Goal: Task Accomplishment & Management: Use online tool/utility

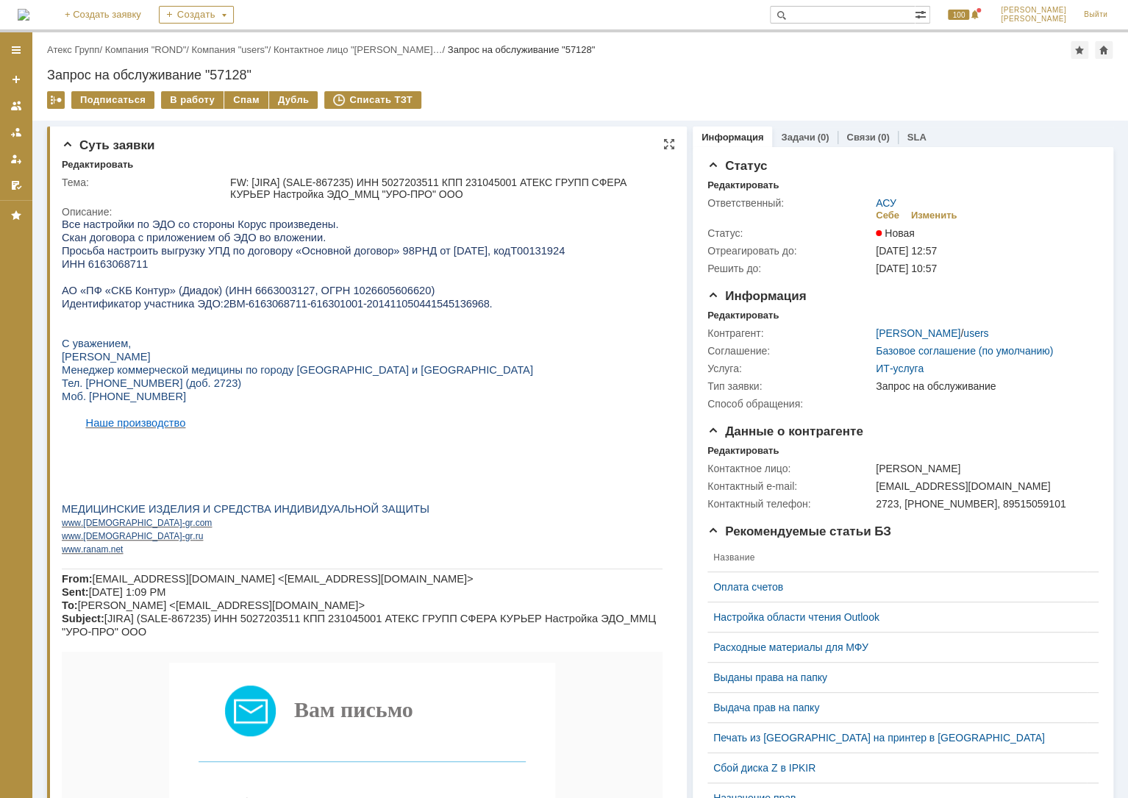
click at [255, 302] on p "Идентификатор участника ЭДО: 2BM-6163068711-616301001-201411050441545136968 ." at bounding box center [362, 303] width 601 height 13
click at [302, 251] on span "Основной договор» 98РНД от [DATE]" at bounding box center [395, 251] width 186 height 12
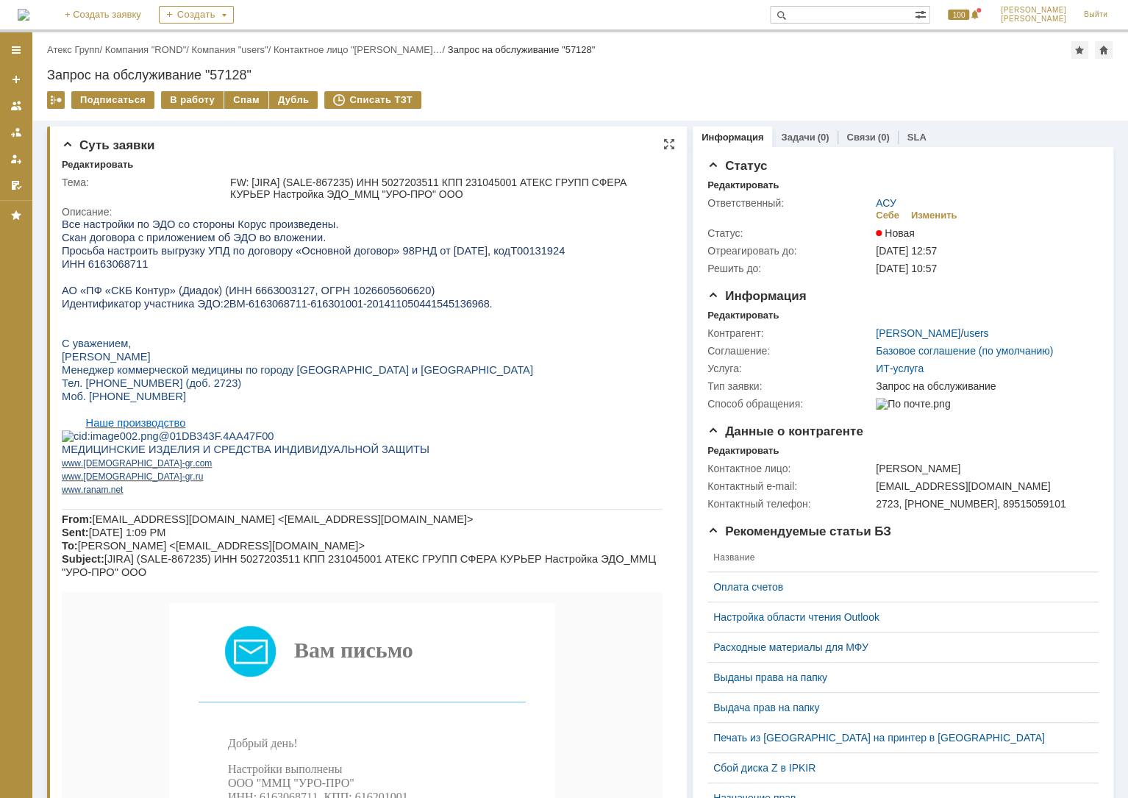
click at [88, 267] on span "ИНН 6163068711" at bounding box center [105, 264] width 86 height 12
copy span "6163068711"
drag, startPoint x: 209, startPoint y: 306, endPoint x: 476, endPoint y: 306, distance: 267.0
click at [476, 306] on p "Идентификатор участника ЭДО: 2BM-6163068711-616301001-201411050441545136968 ." at bounding box center [362, 303] width 601 height 13
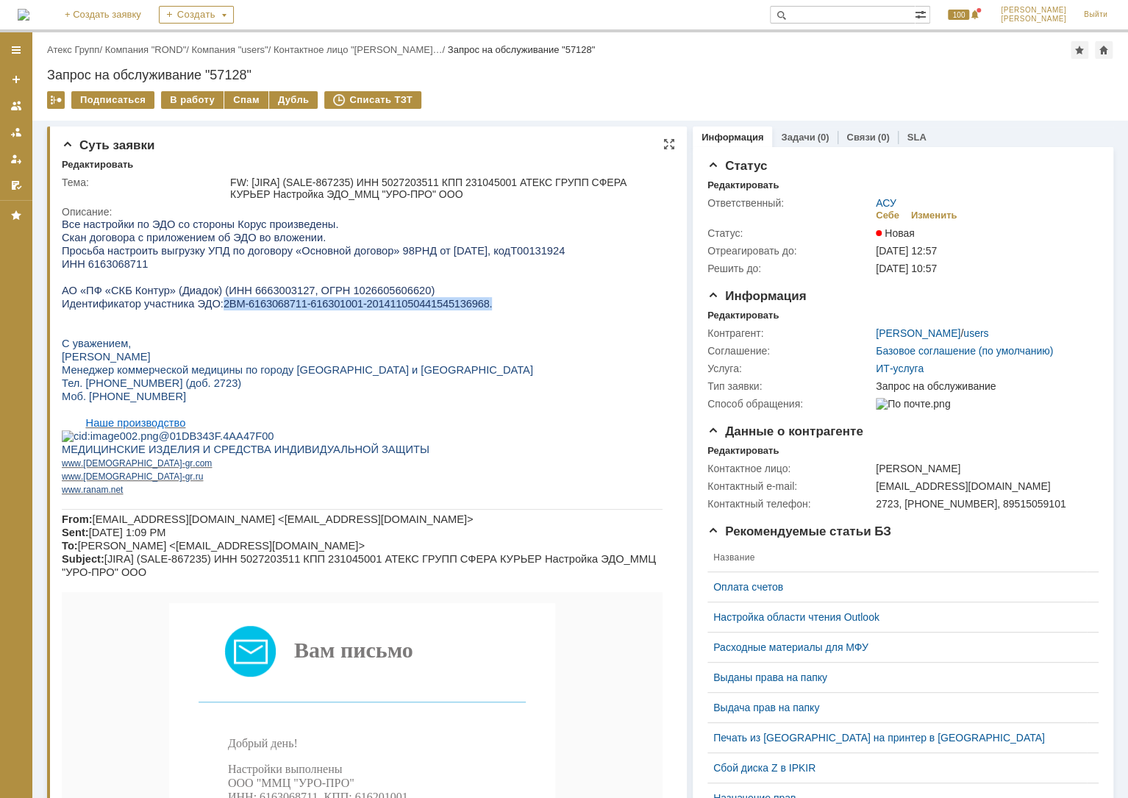
drag, startPoint x: 476, startPoint y: 306, endPoint x: 442, endPoint y: 307, distance: 33.8
copy p "2BM-6163068711-616301001-201411050441545136968 ."
click at [271, 310] on span "2BM-6163068711-616301001-201411050441545136968" at bounding box center [357, 304] width 266 height 12
click at [196, 96] on div "В работу" at bounding box center [192, 100] width 63 height 18
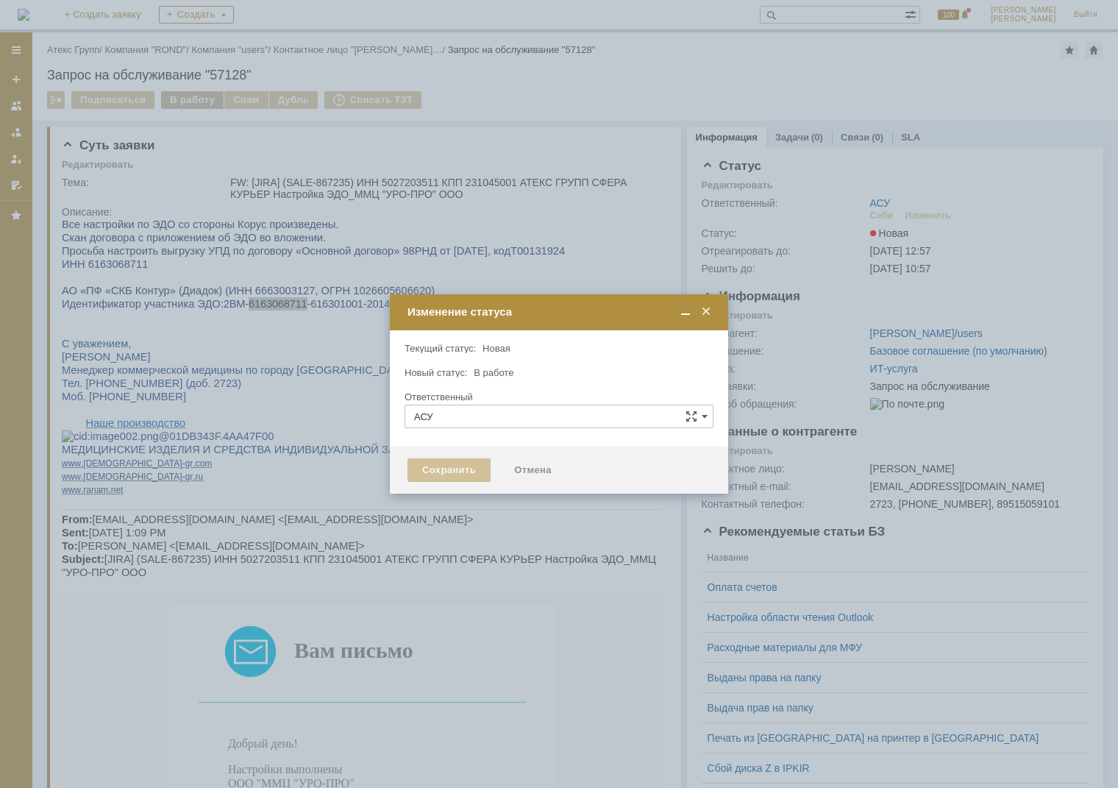
type input "[PERSON_NAME]"
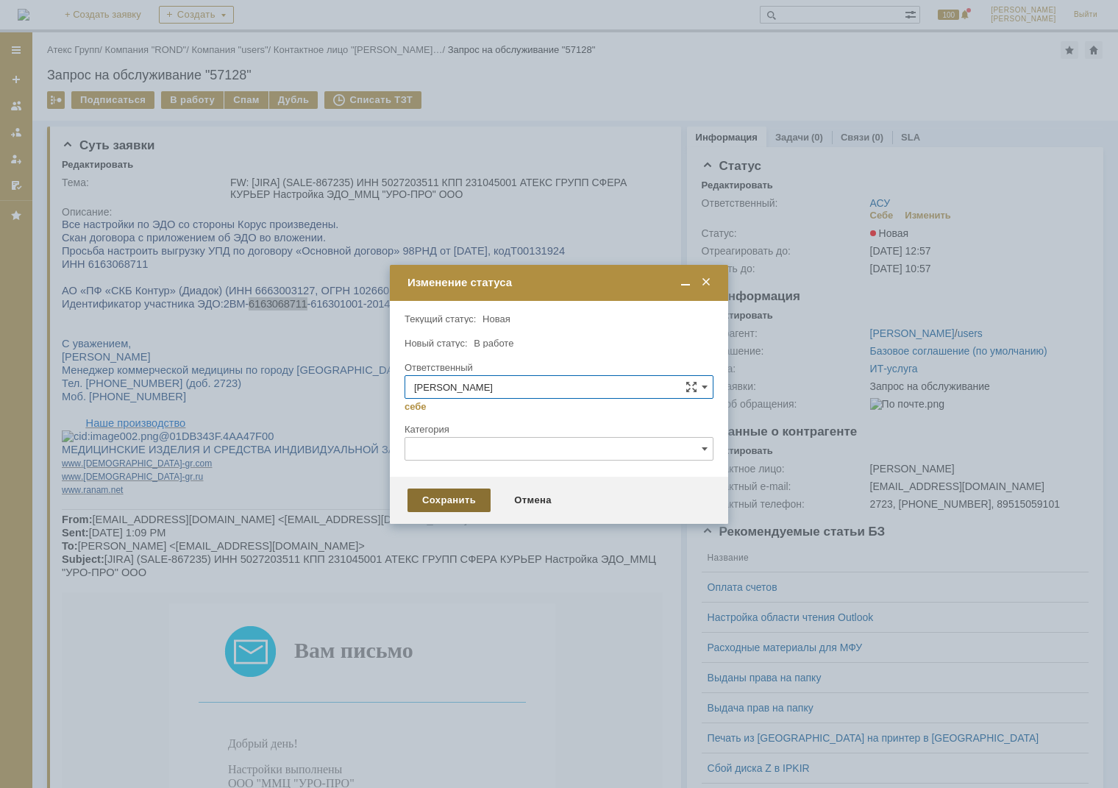
click at [443, 507] on div "Сохранить" at bounding box center [448, 500] width 83 height 24
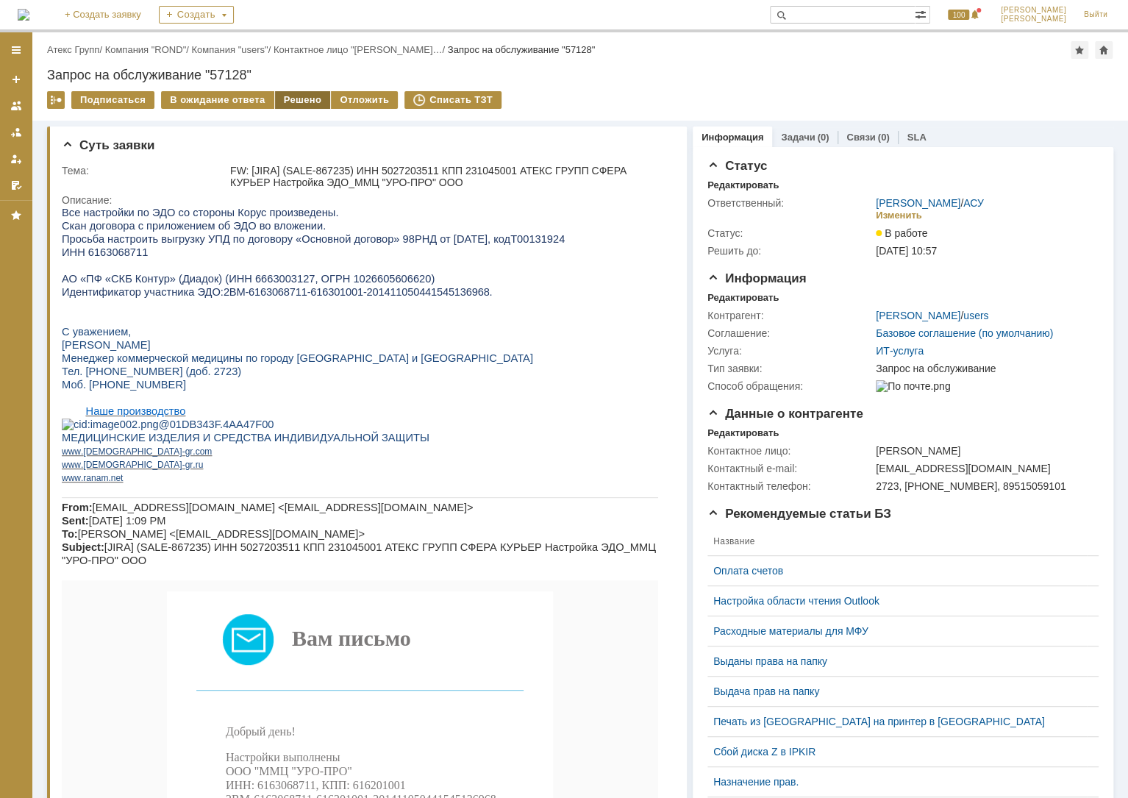
click at [307, 99] on div "Решено" at bounding box center [303, 100] width 56 height 18
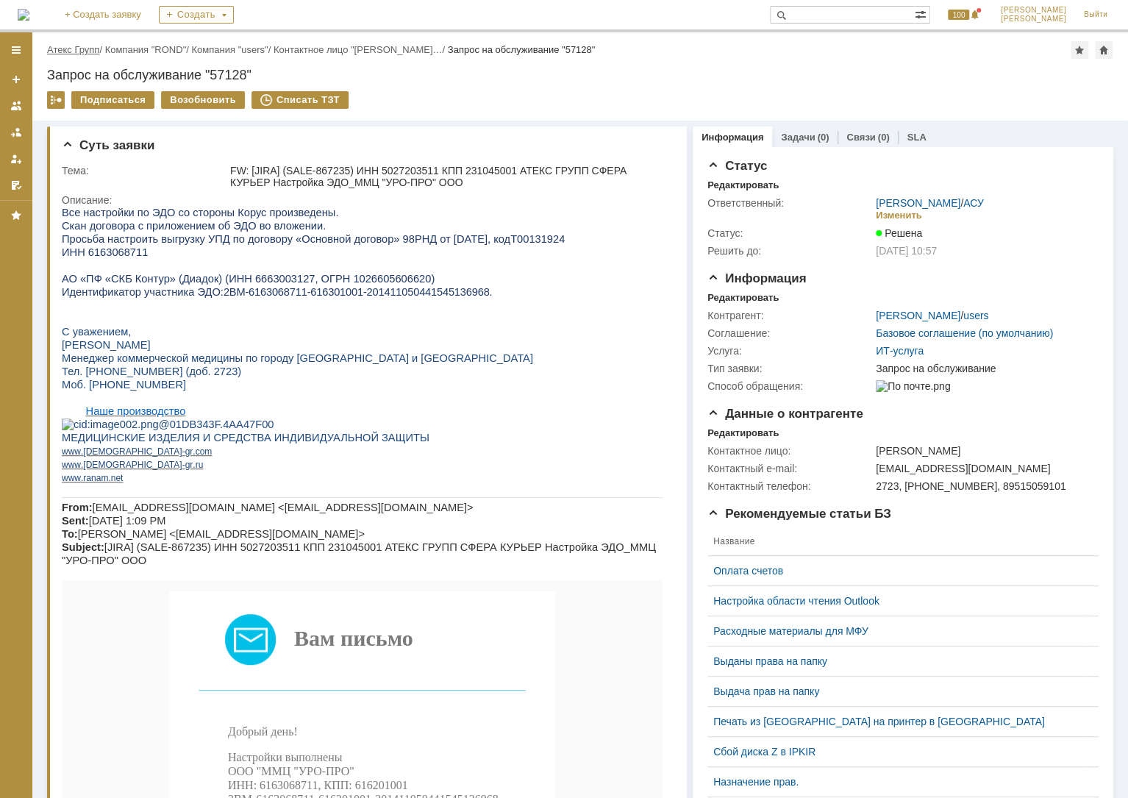
click at [94, 46] on link "Атекс Групп" at bounding box center [73, 49] width 52 height 11
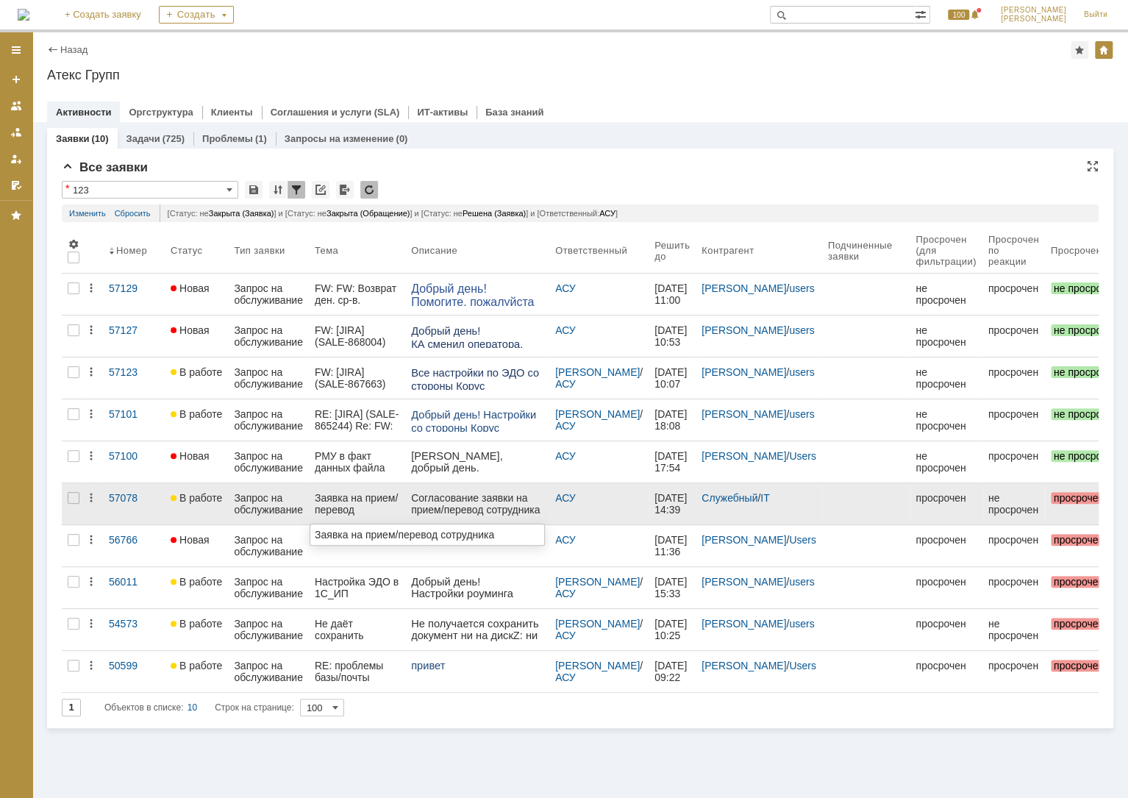
click at [326, 505] on div "Заявка на прием/перевод сотрудника" at bounding box center [357, 504] width 85 height 24
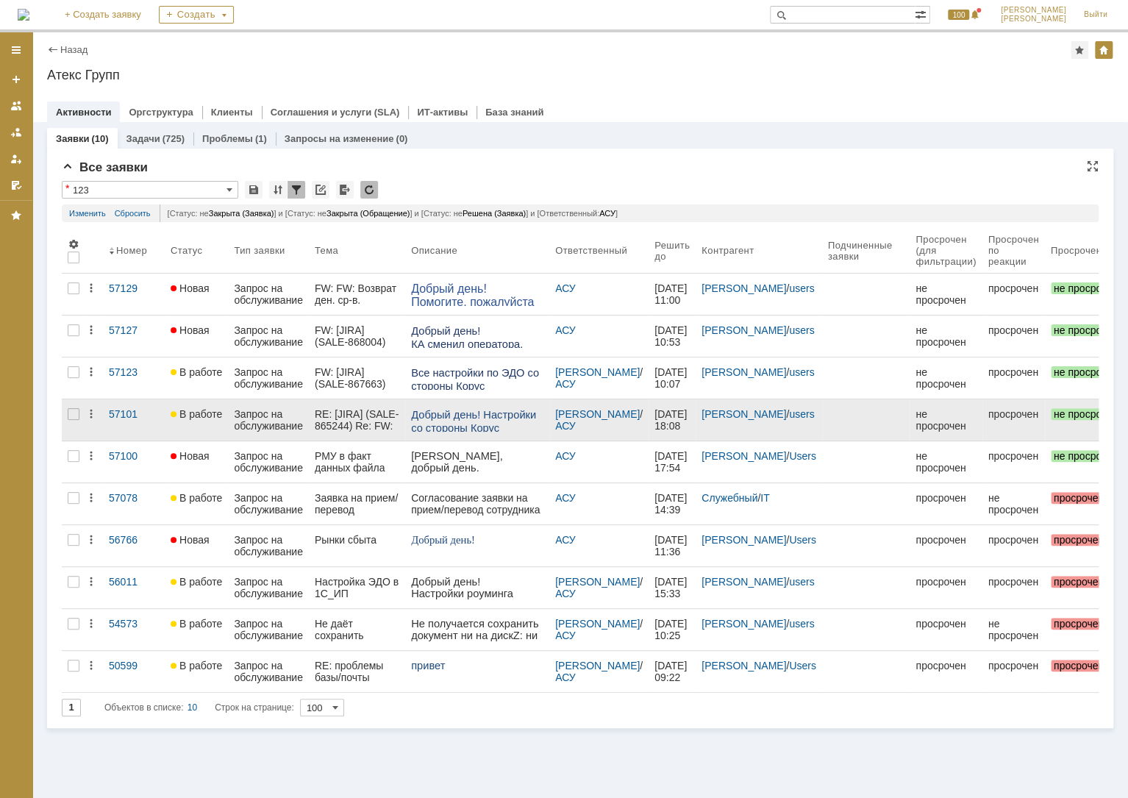
click at [358, 416] on div "RE: [JIRA] (SALE-865244) Re: FW: ИНН 5027203511 КПП 231045001 АТЕКС ГРУПП СФЕРА…" at bounding box center [357, 420] width 85 height 24
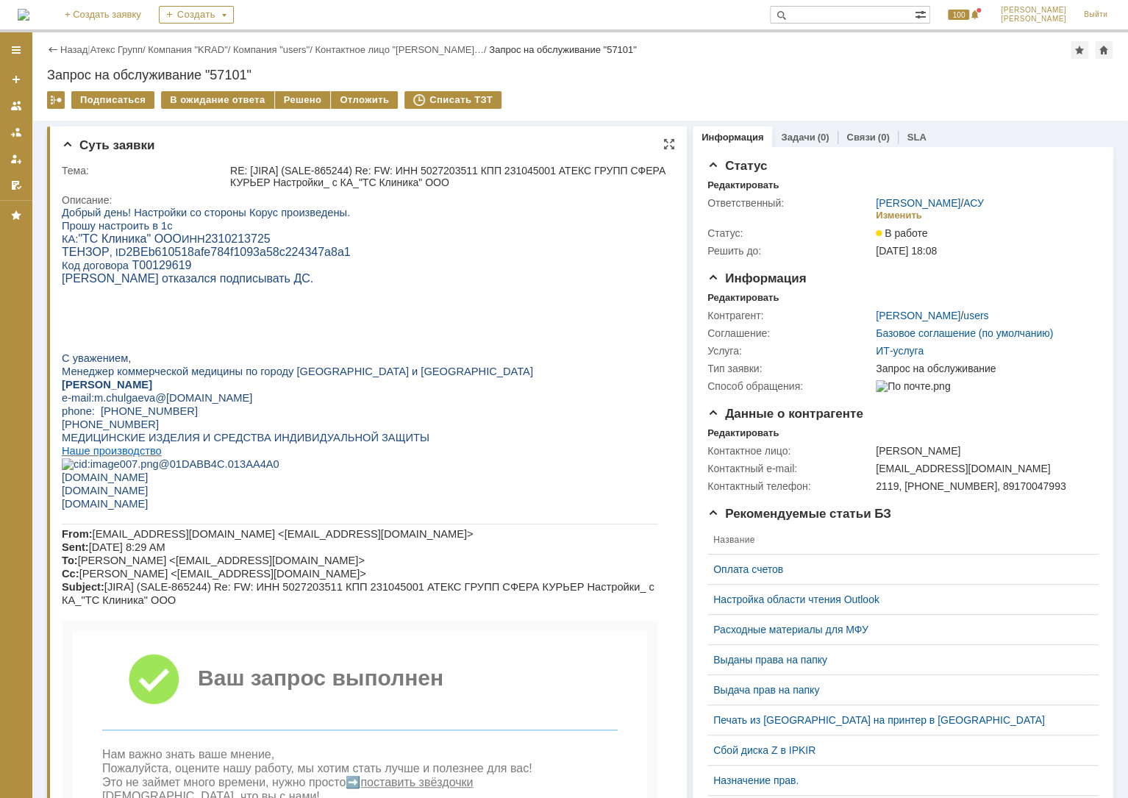
click at [216, 241] on span "2310213725" at bounding box center [237, 238] width 65 height 13
copy span "2310213725"
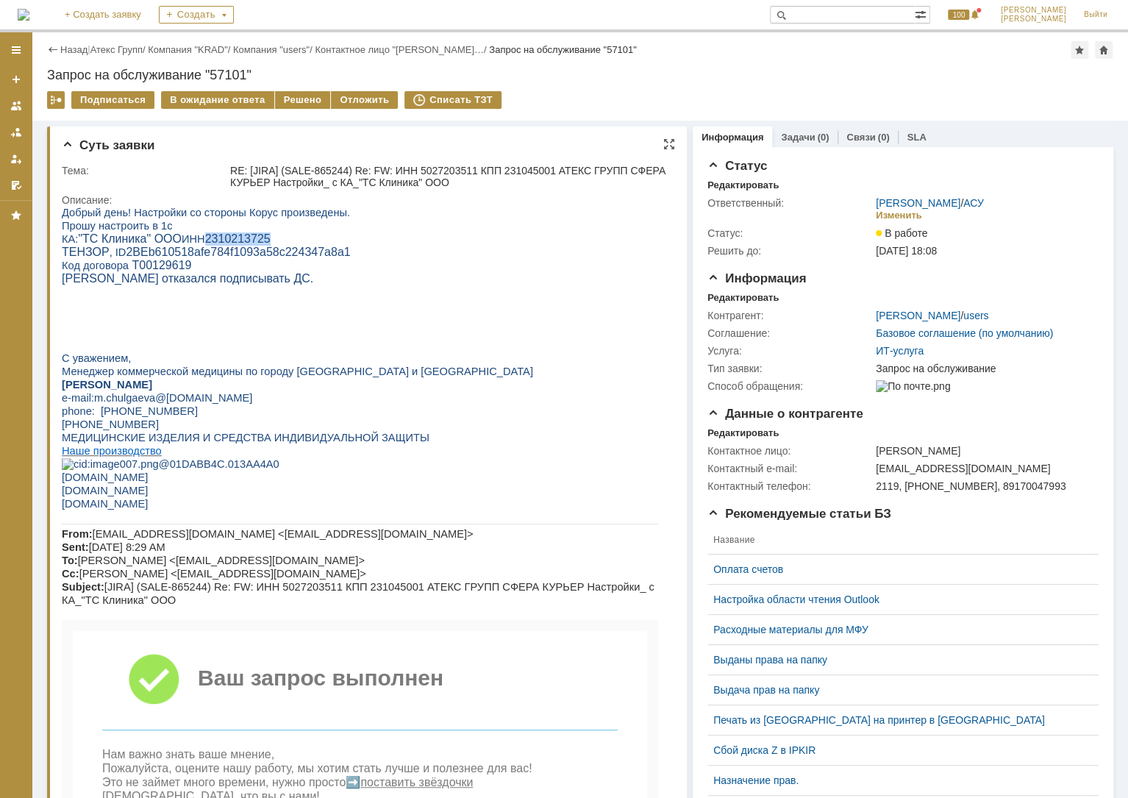
copy span "2310213725"
